Goal: Find specific page/section: Find specific page/section

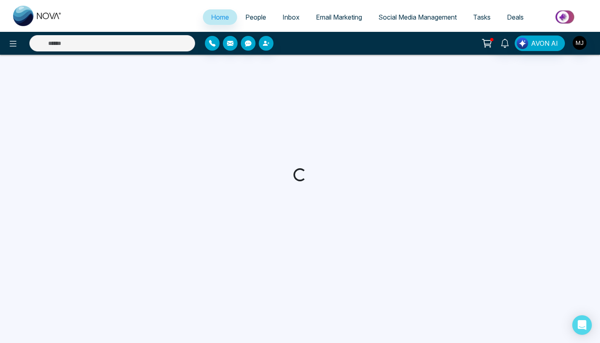
select select "*"
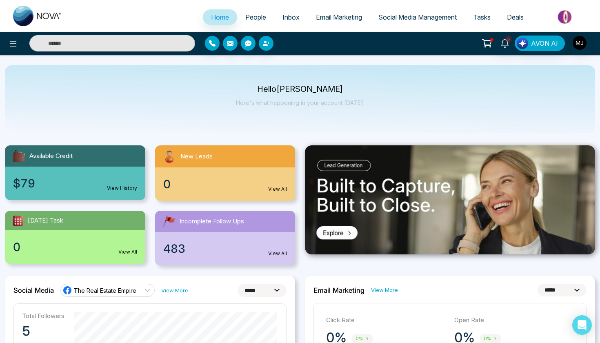
click at [258, 17] on span "People" at bounding box center [255, 17] width 21 height 8
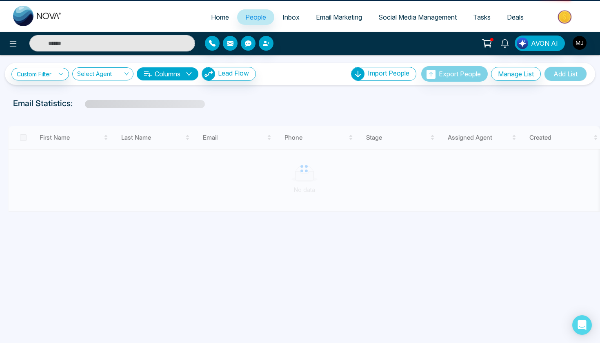
click at [289, 18] on span "Inbox" at bounding box center [291, 17] width 17 height 8
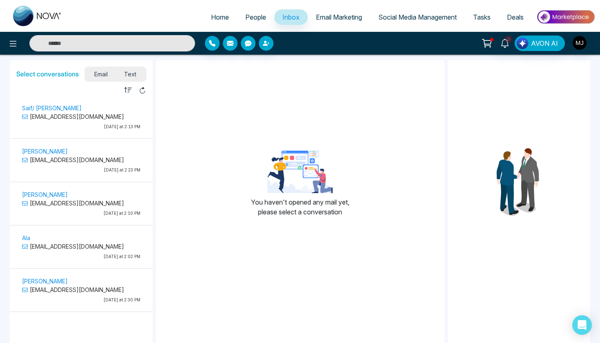
click at [319, 18] on span "Email Marketing" at bounding box center [339, 17] width 46 height 8
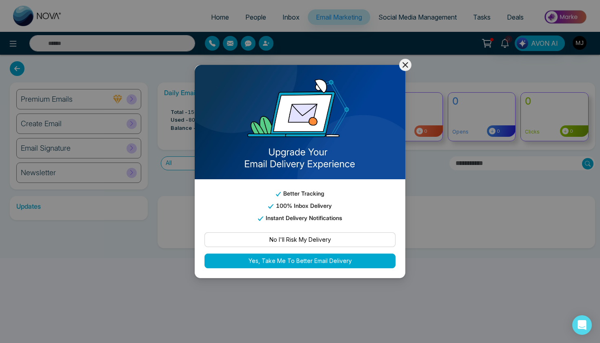
click at [403, 69] on icon at bounding box center [406, 65] width 10 height 10
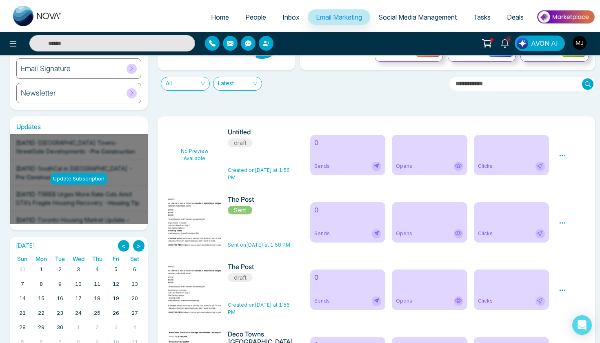
scroll to position [82, 0]
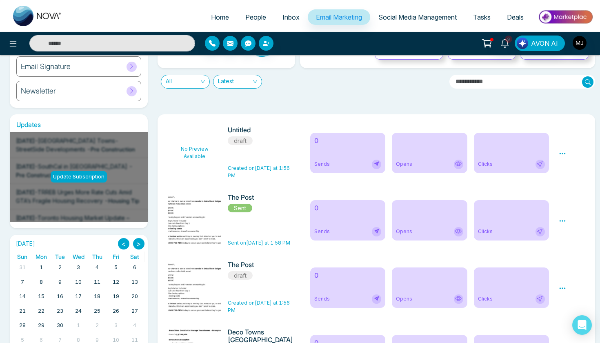
click at [191, 229] on img at bounding box center [197, 220] width 114 height 53
click at [338, 222] on div "0 Sends" at bounding box center [347, 220] width 75 height 40
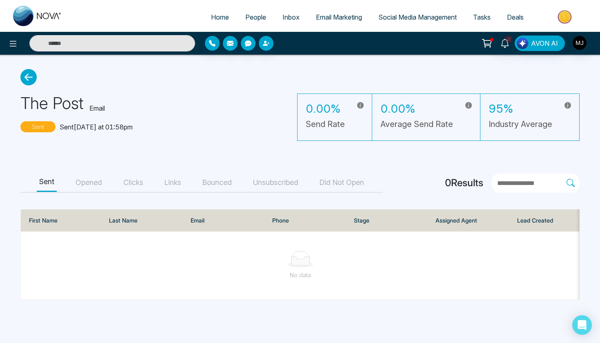
click at [29, 72] on icon at bounding box center [28, 77] width 16 height 16
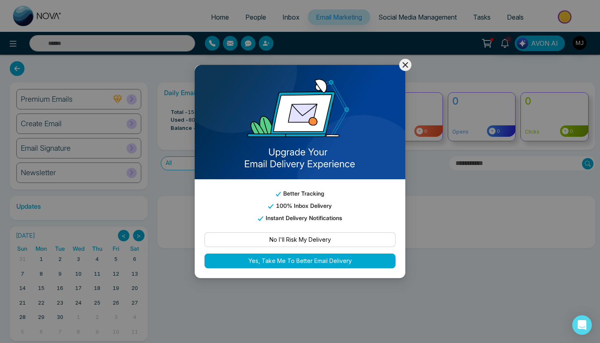
click at [403, 69] on icon at bounding box center [406, 65] width 10 height 10
